Goal: Register for event/course

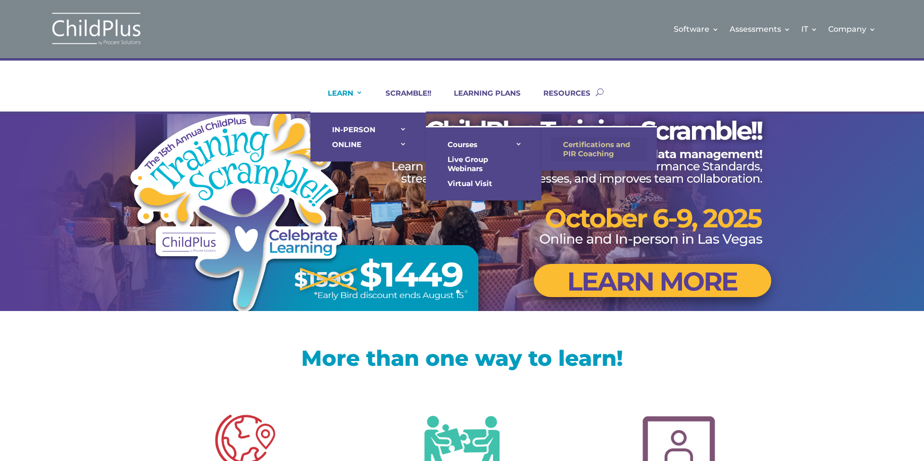
click at [581, 145] on link "Certifications and PIR Coaching" at bounding box center [599, 149] width 96 height 24
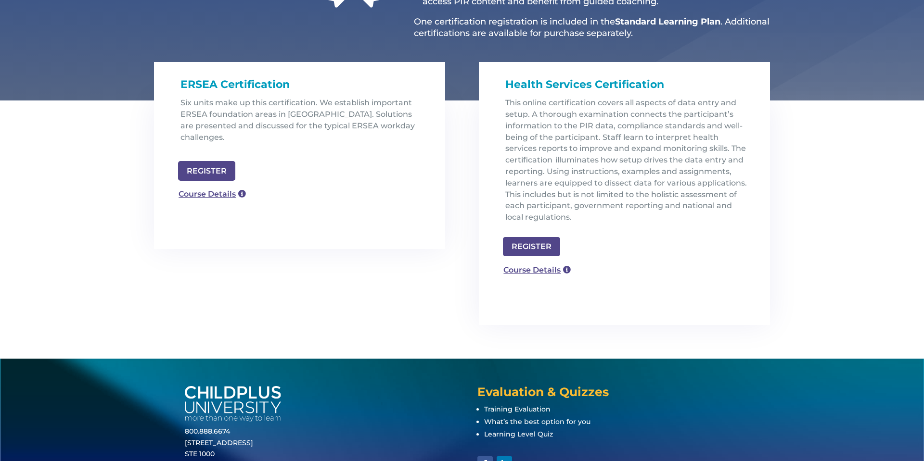
scroll to position [269, 0]
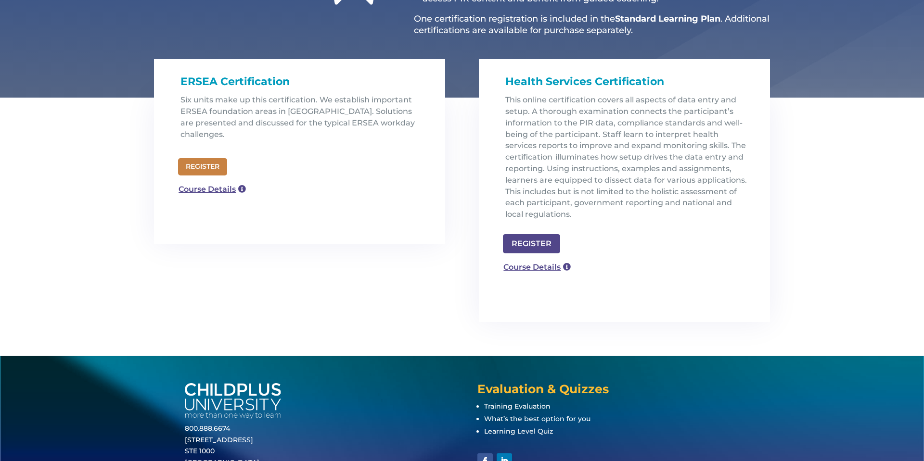
click at [217, 158] on link "REGISTER" at bounding box center [202, 166] width 49 height 17
